Goal: Information Seeking & Learning: Learn about a topic

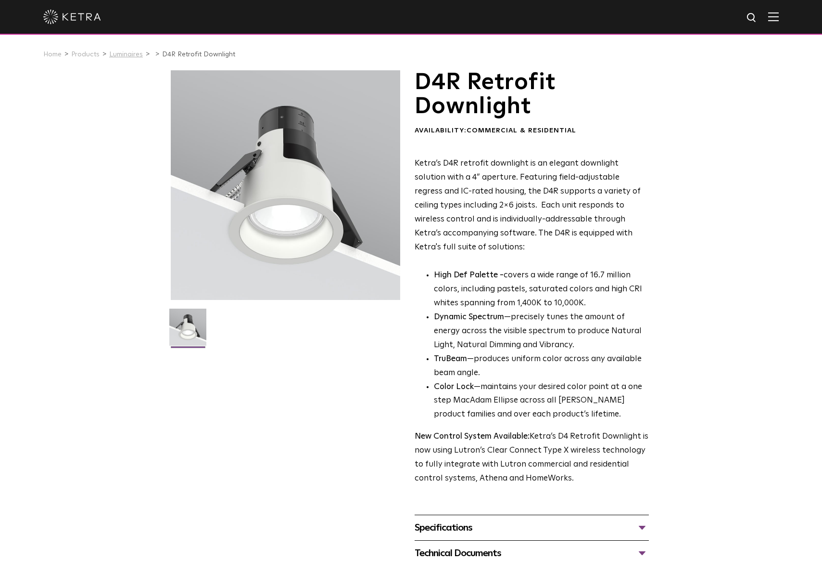
click at [119, 57] on link "Luminaires" at bounding box center [126, 54] width 34 height 7
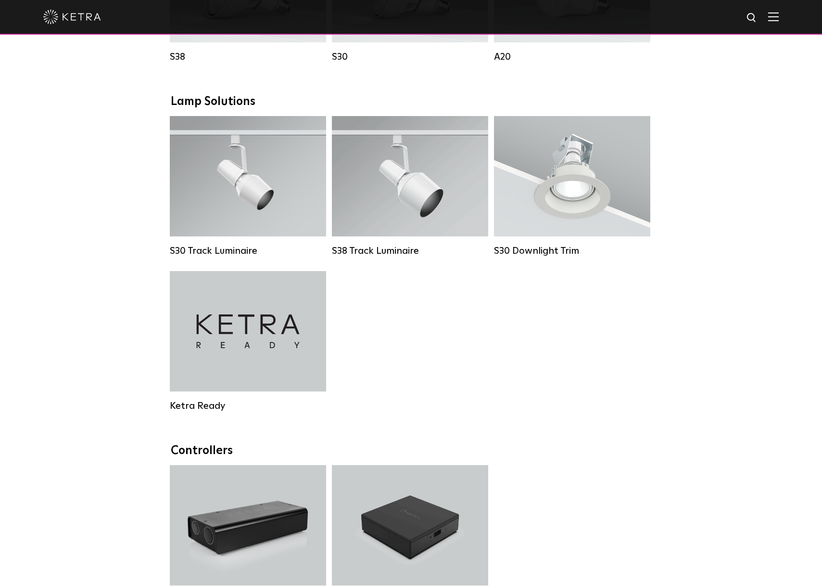
scroll to position [818, 0]
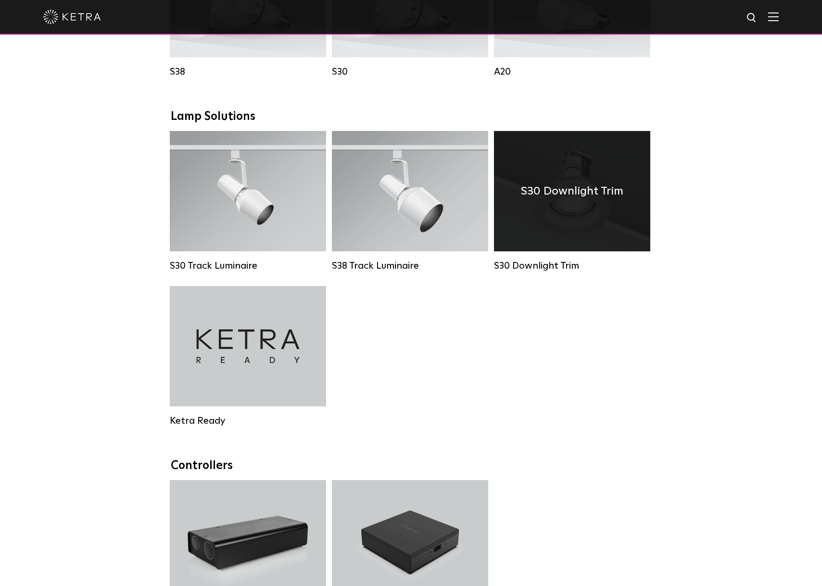
click at [573, 229] on div "S30 Downlight Trim" at bounding box center [572, 191] width 156 height 120
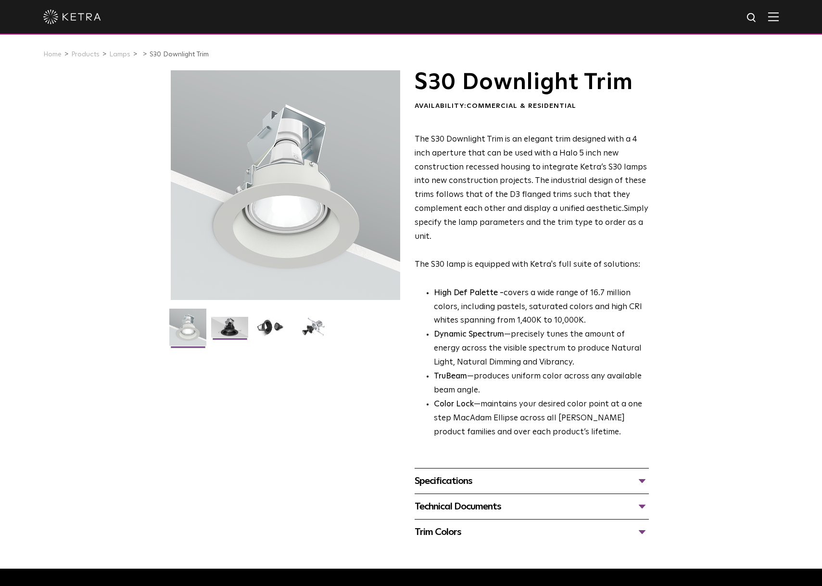
click at [236, 326] on img at bounding box center [229, 331] width 37 height 28
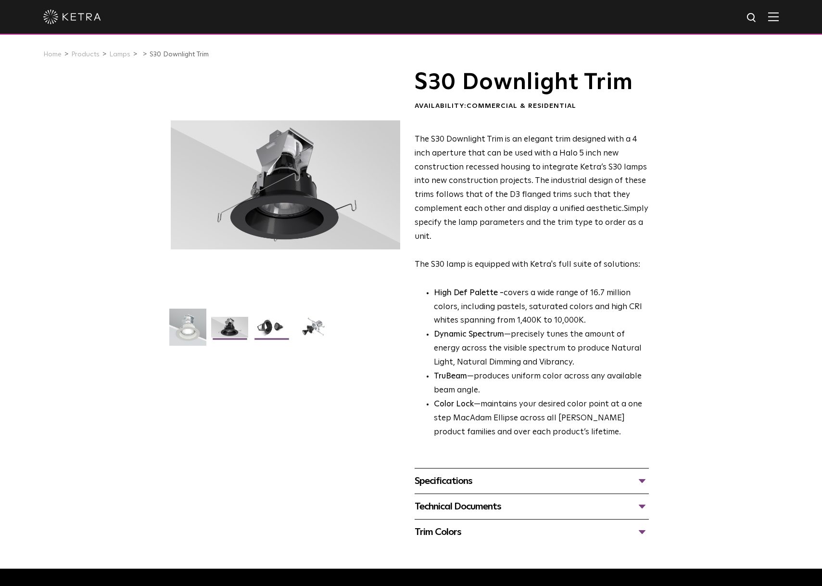
click at [266, 327] on img at bounding box center [271, 331] width 37 height 28
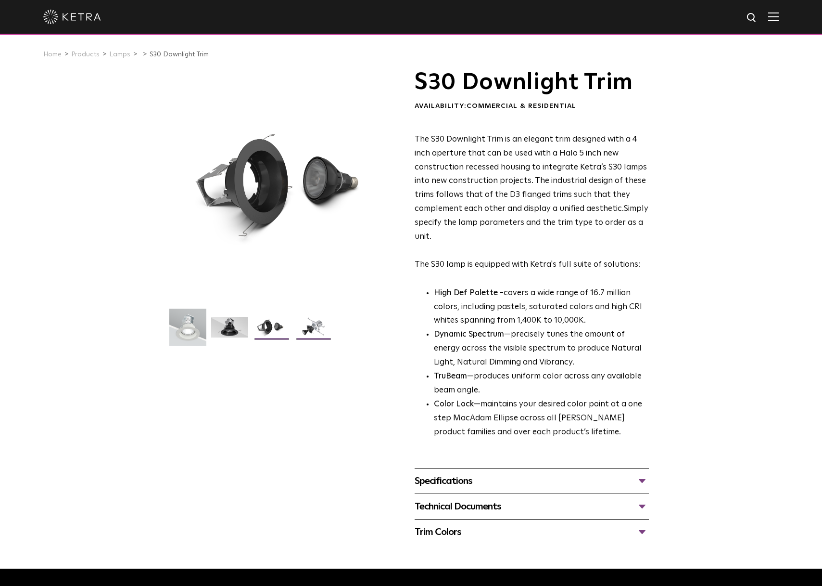
click at [310, 328] on img at bounding box center [313, 331] width 37 height 28
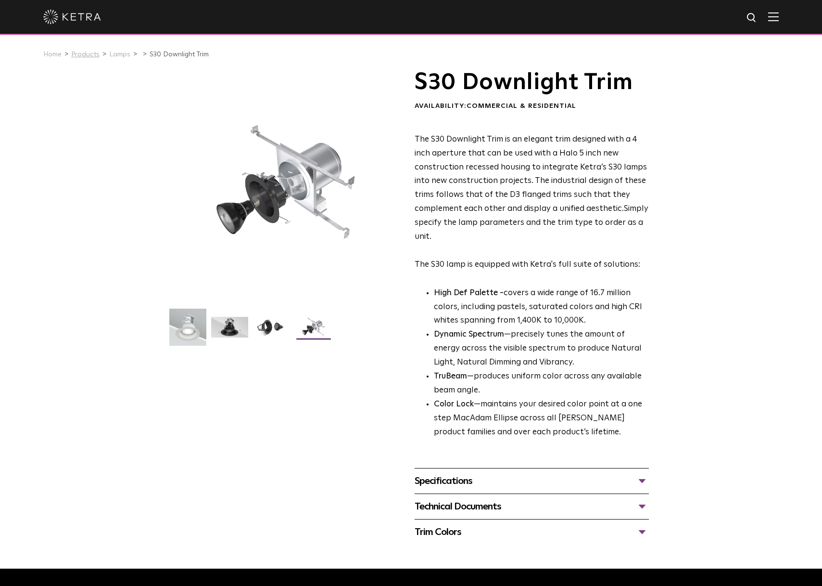
click at [82, 55] on link "Products" at bounding box center [85, 54] width 28 height 7
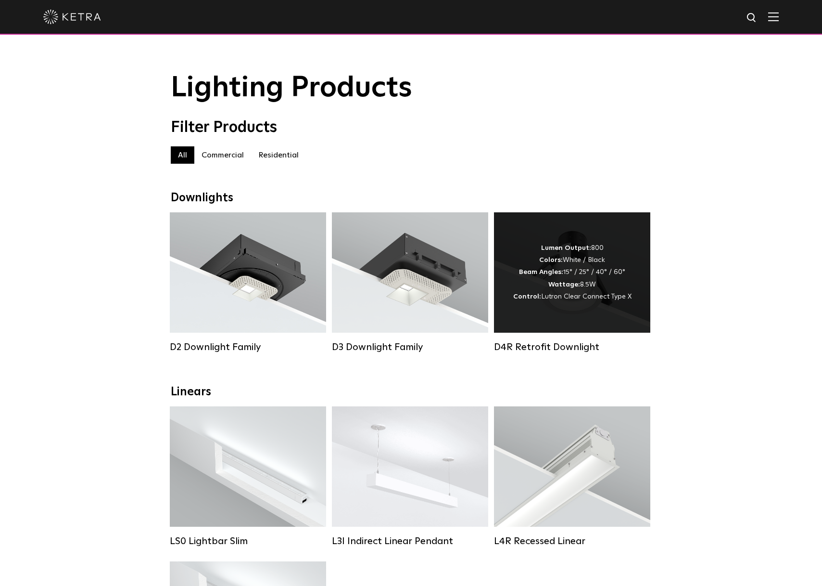
click at [587, 282] on div "Lumen Output: 800 Colors: White / Black Beam Angles: 15° / 25° / 40° / 60° Watt…" at bounding box center [572, 272] width 118 height 61
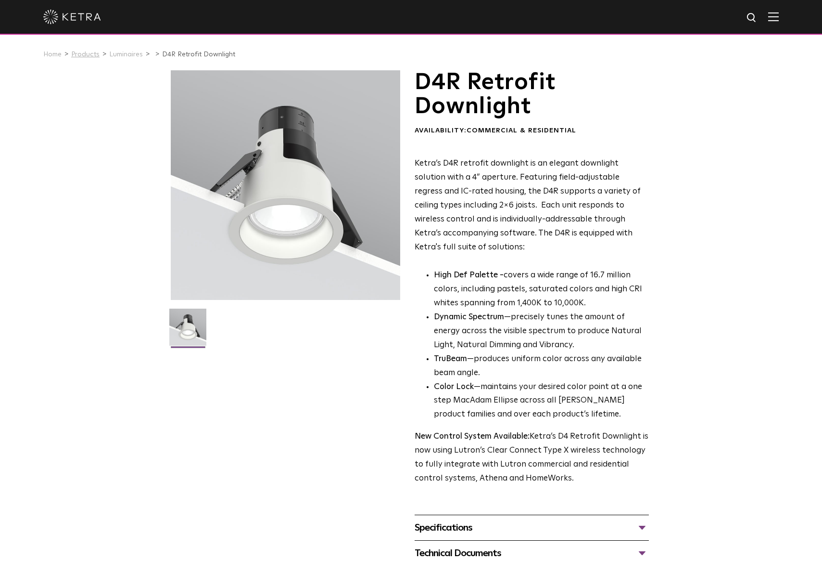
click at [90, 57] on link "Products" at bounding box center [85, 54] width 28 height 7
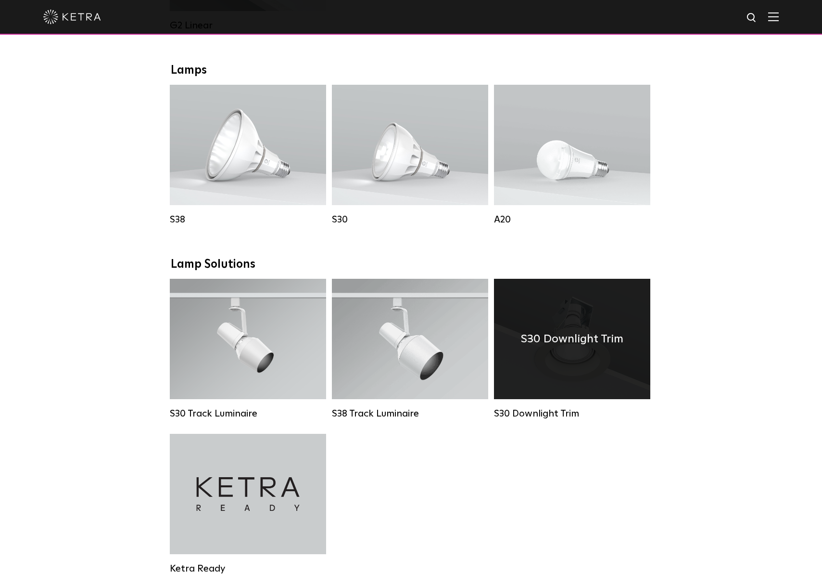
scroll to position [674, 0]
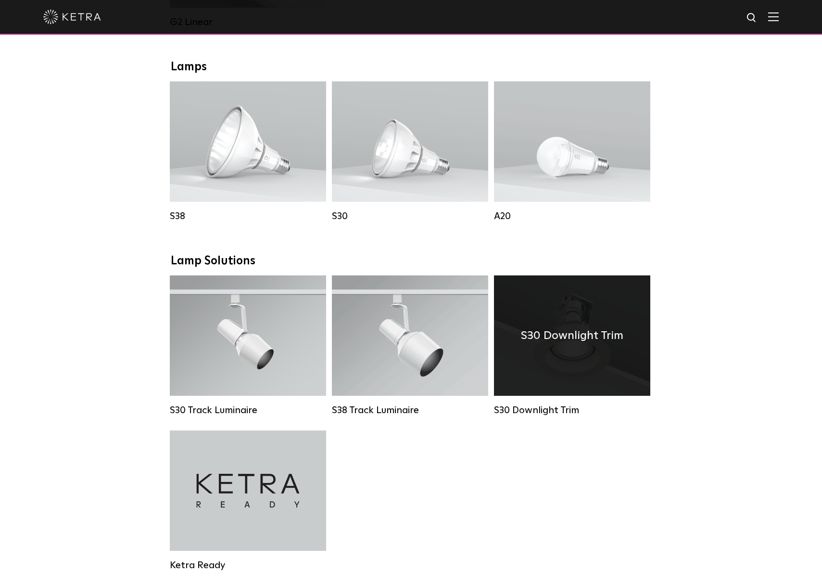
click at [564, 334] on div "S30 Downlight Trim" at bounding box center [572, 335] width 156 height 120
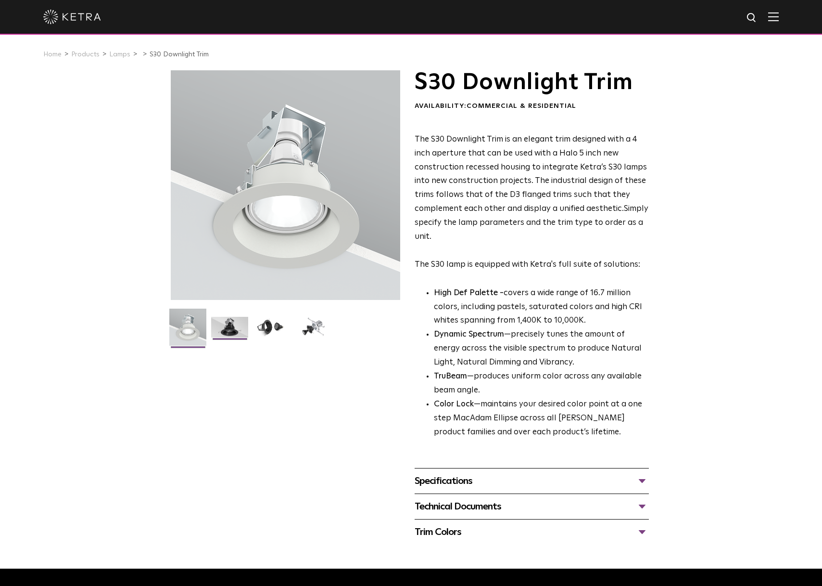
click at [231, 333] on img at bounding box center [229, 331] width 37 height 28
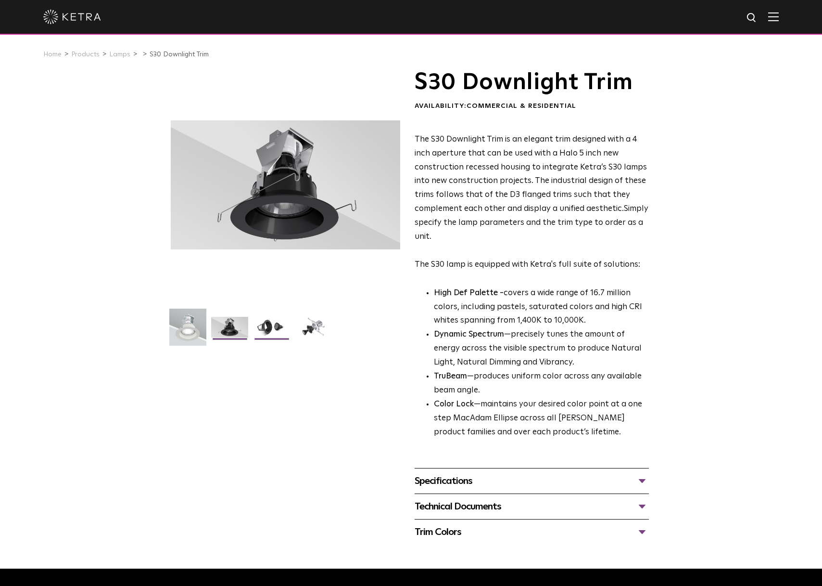
click at [283, 330] on img at bounding box center [271, 331] width 37 height 28
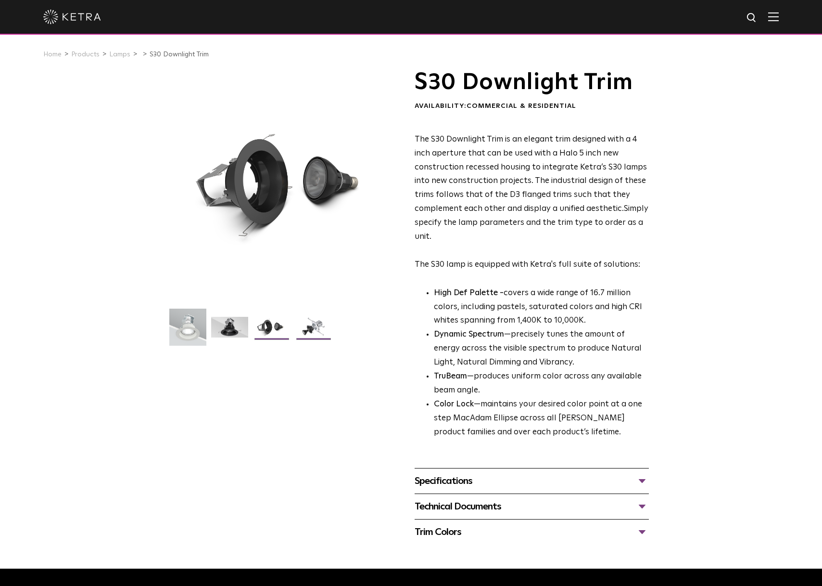
click at [305, 332] on img at bounding box center [313, 331] width 37 height 28
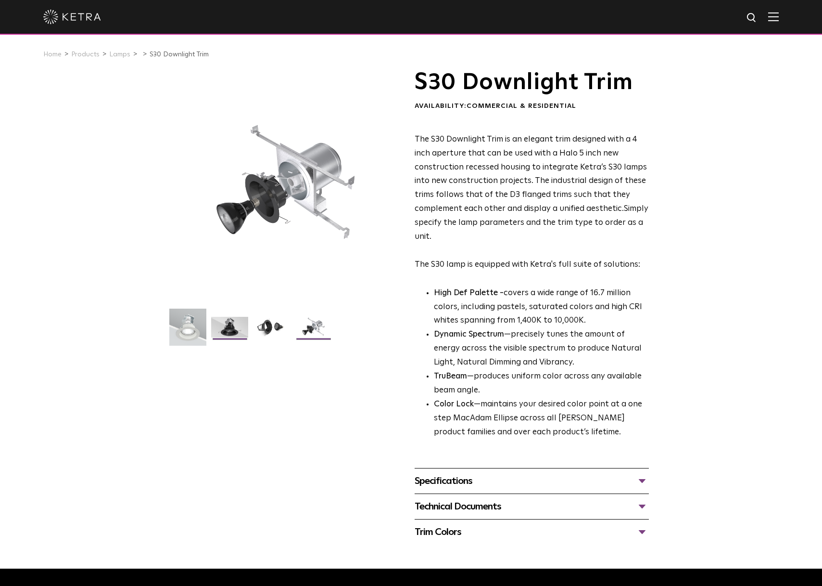
click at [231, 323] on img at bounding box center [229, 331] width 37 height 28
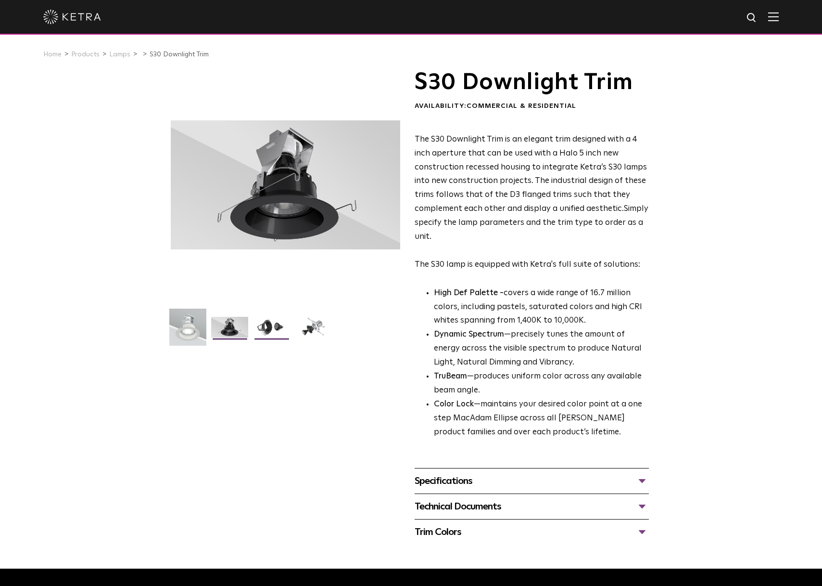
click at [270, 320] on img at bounding box center [271, 331] width 37 height 28
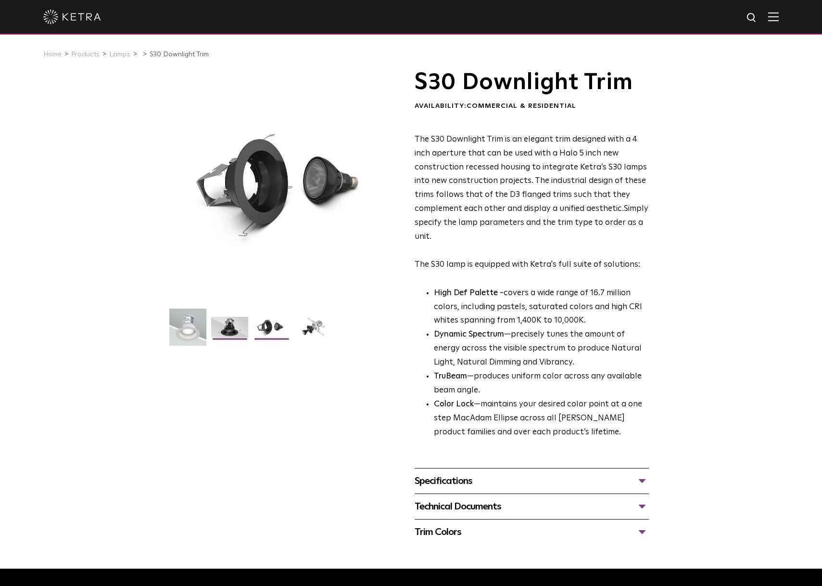
click at [239, 321] on img at bounding box center [229, 331] width 37 height 28
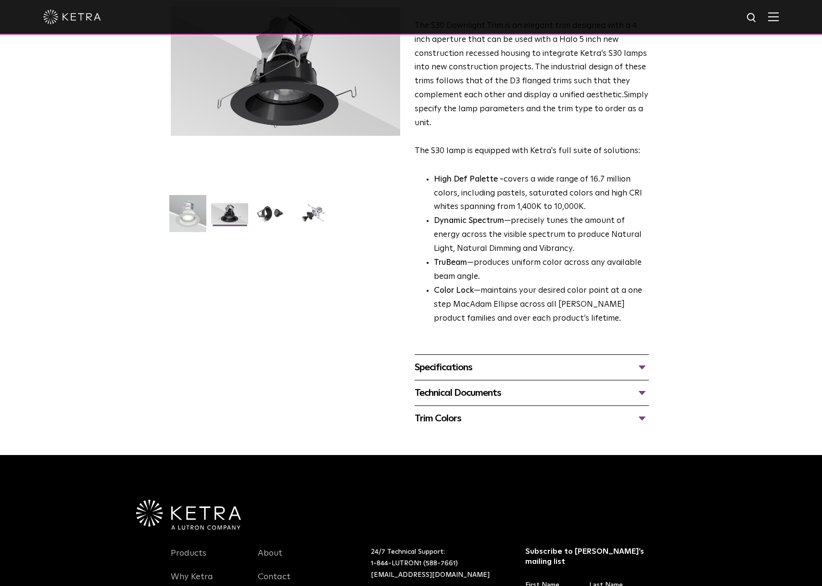
scroll to position [144, 0]
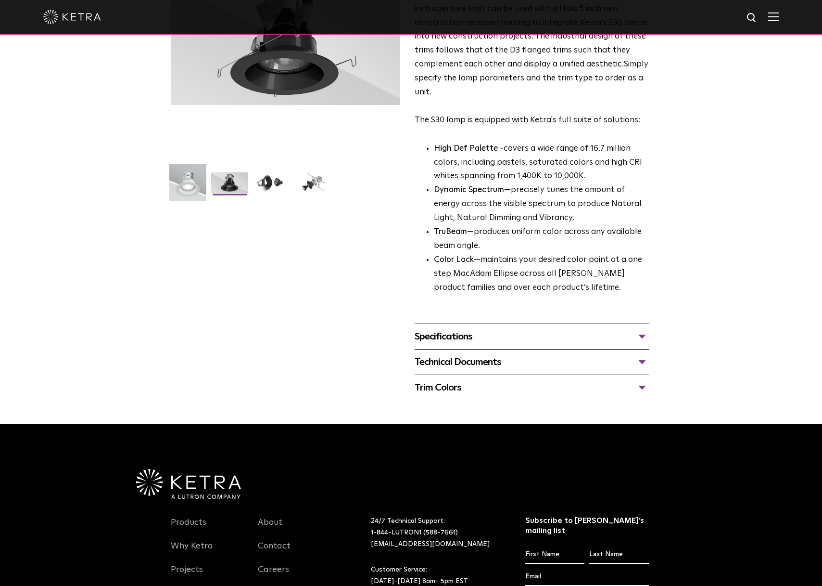
click at [496, 341] on div "Specifications" at bounding box center [532, 336] width 234 height 15
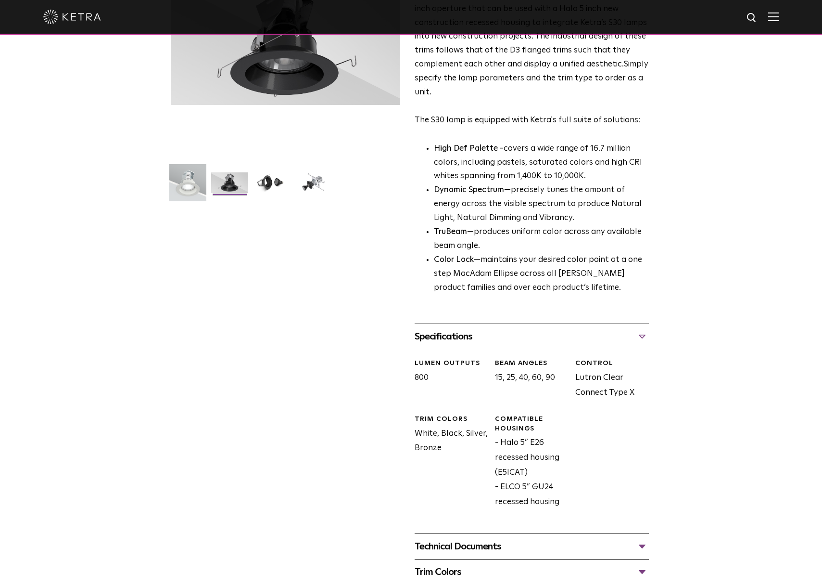
scroll to position [192, 0]
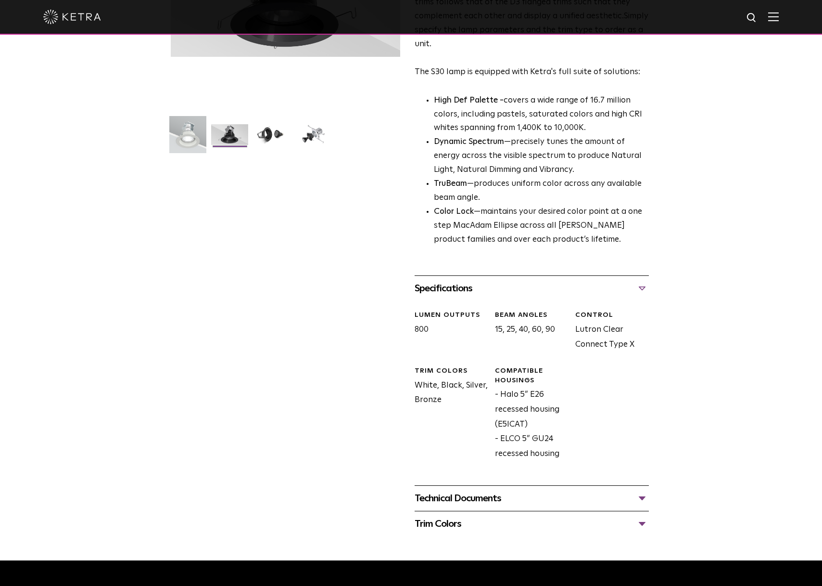
drag, startPoint x: 493, startPoint y: 329, endPoint x: 561, endPoint y: 331, distance: 67.9
click at [561, 331] on div "Beam Angles 15, 25, 40, 60, 90" at bounding box center [528, 330] width 80 height 41
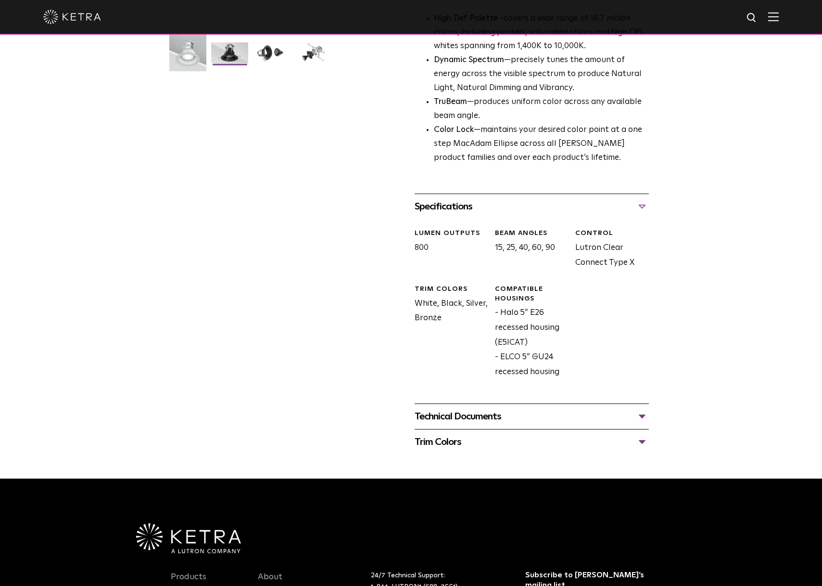
scroll to position [289, 0]
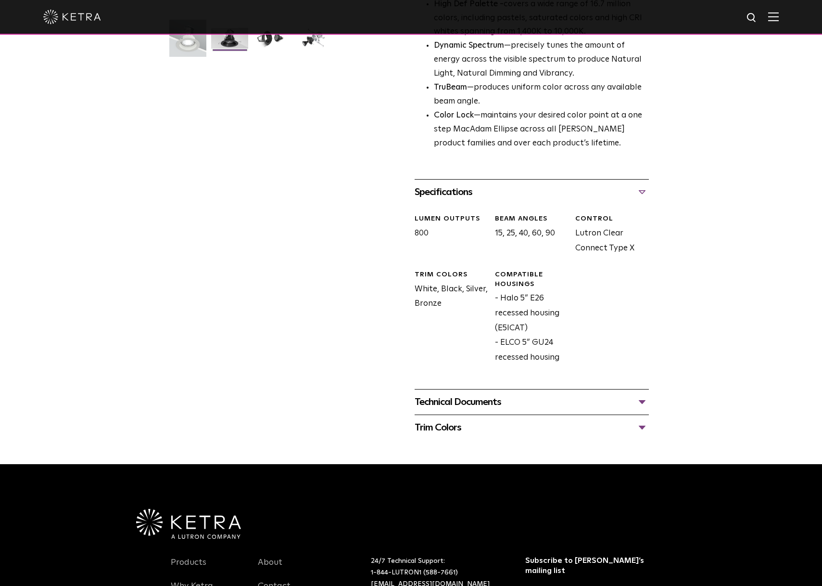
click at [475, 403] on div "Technical Documents" at bounding box center [532, 401] width 234 height 15
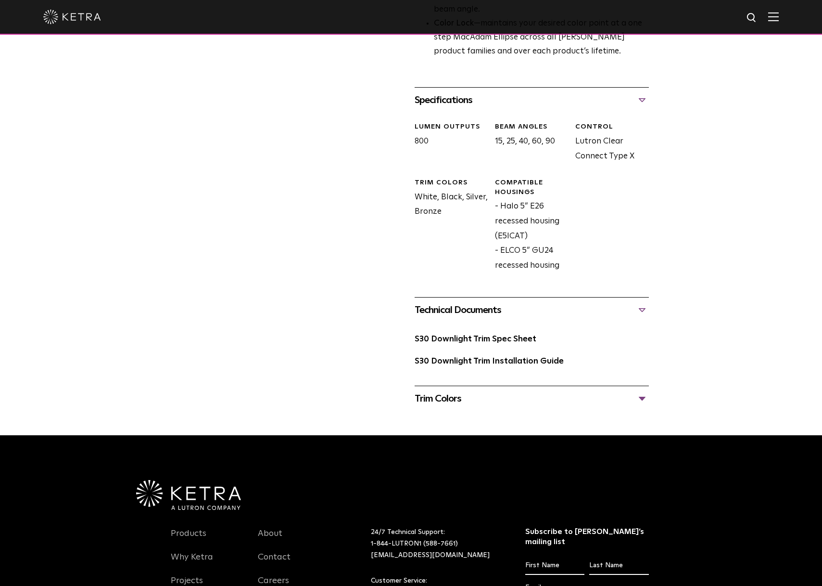
scroll to position [385, 0]
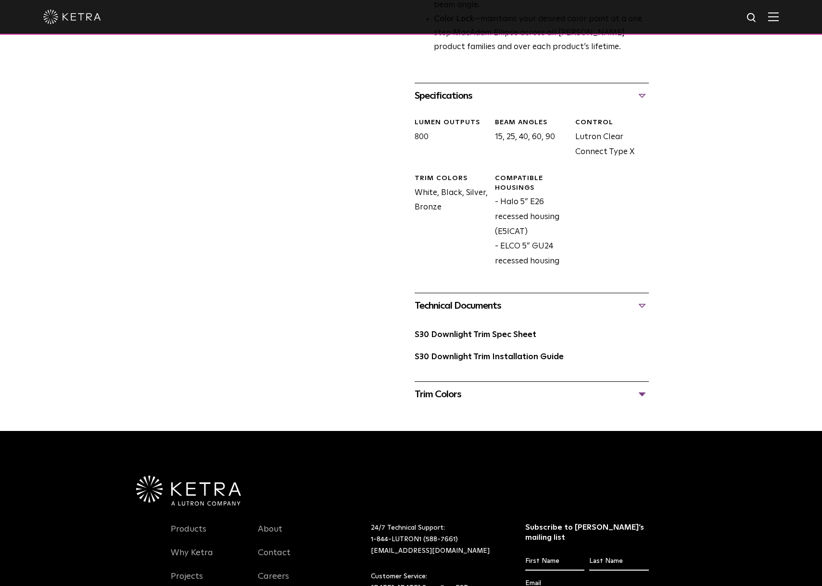
click at [664, 210] on div "S30 Downlight Trim Availability: Commercial & Residential The S30 Downlight Tri…" at bounding box center [411, 46] width 822 height 722
